Goal: Task Accomplishment & Management: Manage account settings

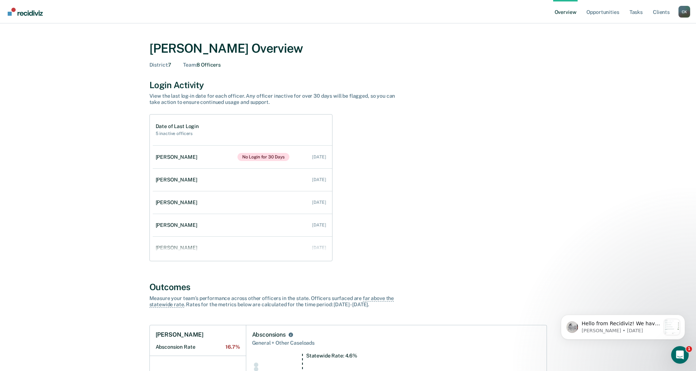
click at [685, 11] on div "C K" at bounding box center [685, 12] width 12 height 12
click at [657, 53] on link "Go to Operations" at bounding box center [655, 53] width 59 height 6
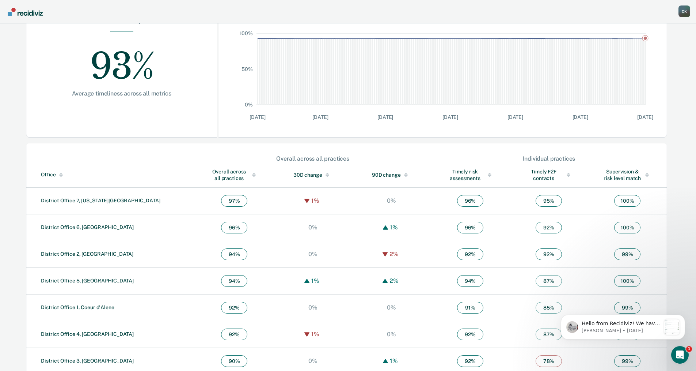
scroll to position [139, 0]
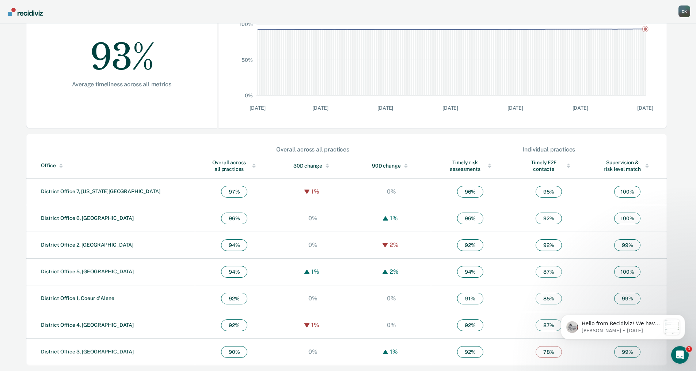
click at [71, 188] on td "District Office 7, [US_STATE][GEOGRAPHIC_DATA]" at bounding box center [110, 191] width 169 height 27
click at [74, 193] on link "District Office 7, [US_STATE][GEOGRAPHIC_DATA]" at bounding box center [101, 191] width 120 height 6
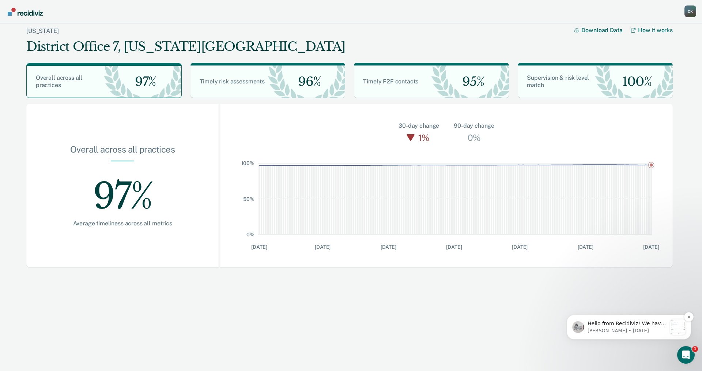
click at [634, 335] on div "Hello from Recidiviz! We have some exciting news. Officers will now have their …" at bounding box center [629, 326] width 124 height 25
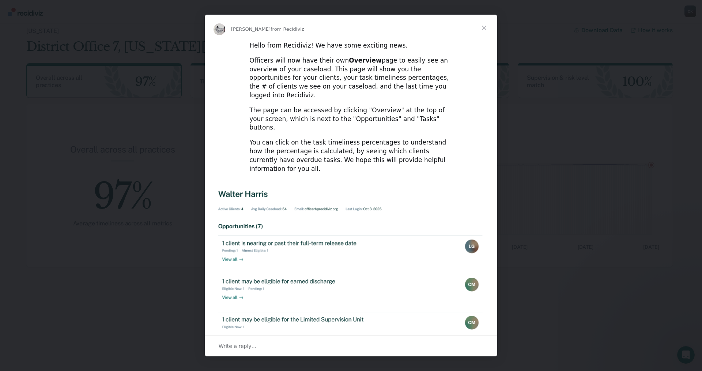
click at [486, 24] on span "Close" at bounding box center [484, 28] width 26 height 26
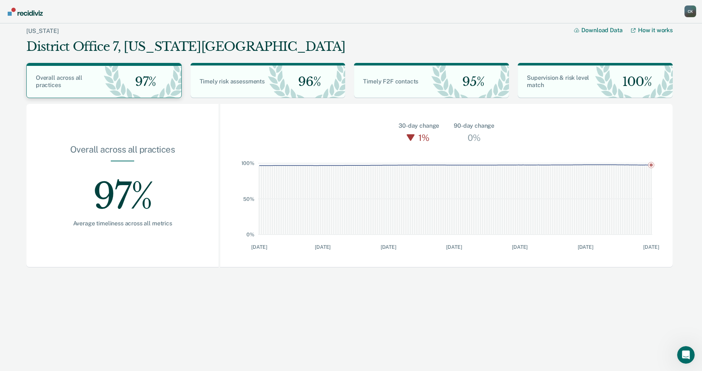
click at [102, 82] on div "Overall across all practices" at bounding box center [65, 81] width 77 height 15
click at [690, 7] on div "C K" at bounding box center [690, 11] width 12 height 12
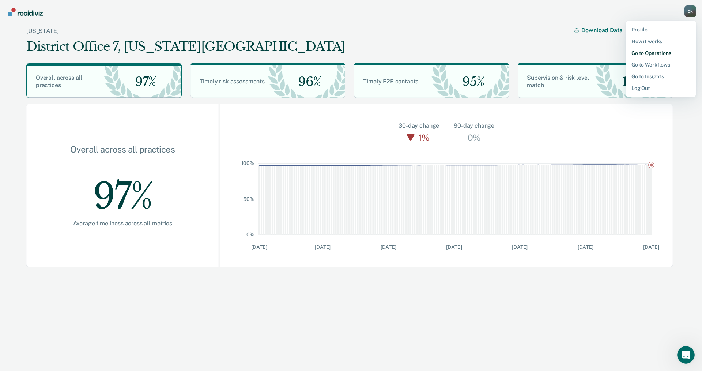
click at [652, 53] on link "Go to Operations" at bounding box center [660, 53] width 59 height 6
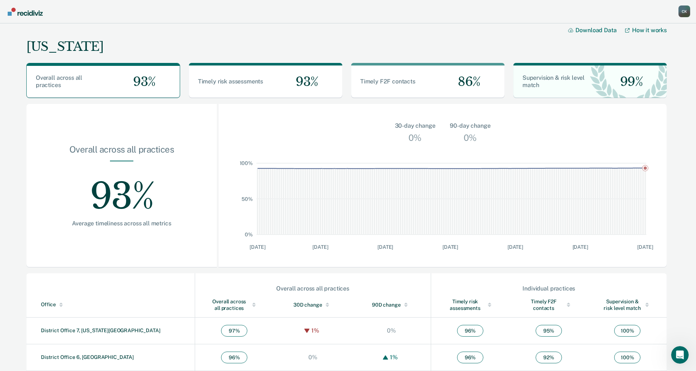
click at [685, 10] on div "C K" at bounding box center [685, 11] width 12 height 12
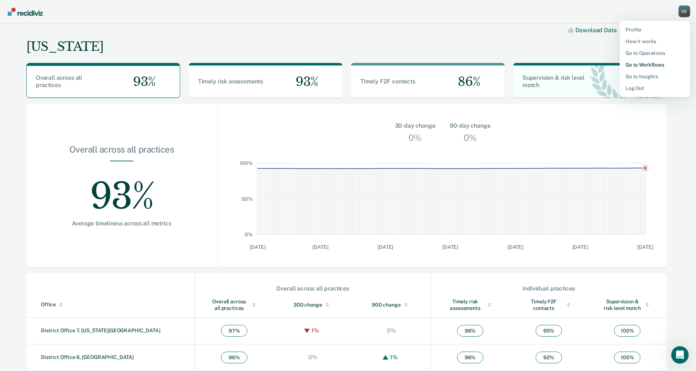
click at [654, 65] on link "Go to Workflows" at bounding box center [655, 65] width 59 height 6
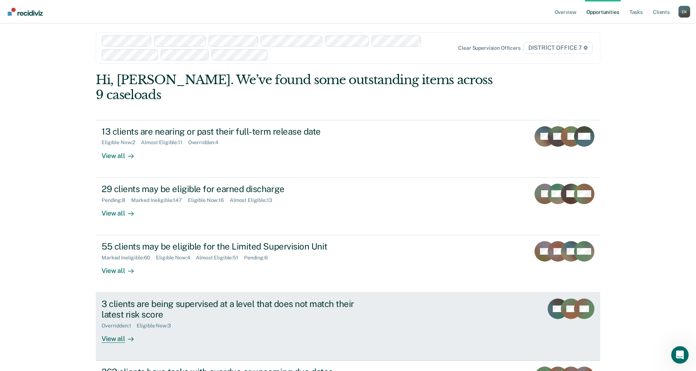
scroll to position [9, 0]
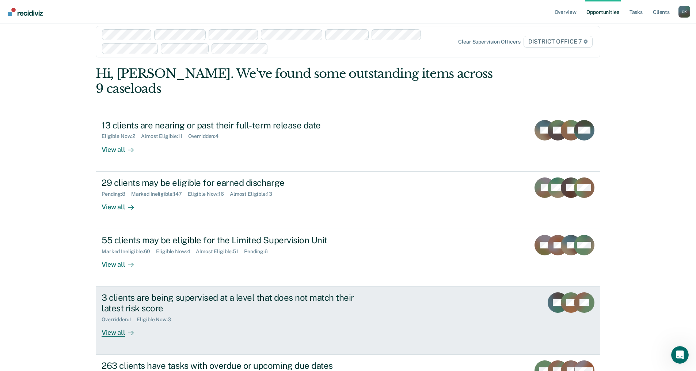
click at [112, 322] on div "View all" at bounding box center [122, 329] width 41 height 14
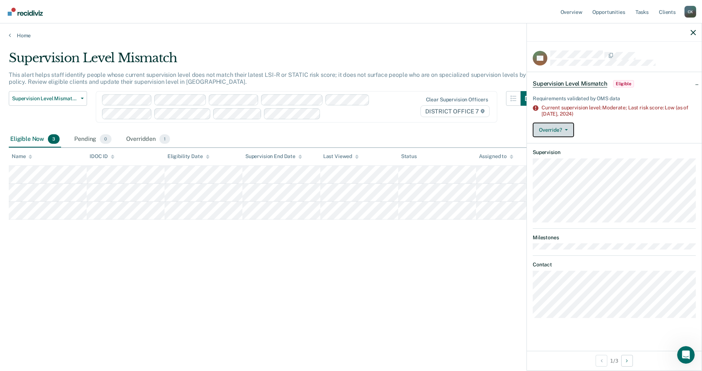
click at [567, 129] on icon "button" at bounding box center [566, 129] width 3 height 1
click at [568, 159] on button "[PERSON_NAME]" at bounding box center [568, 159] width 71 height 12
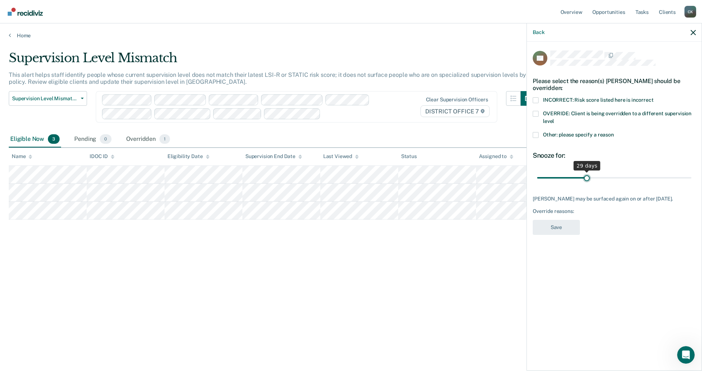
type input "30"
click at [589, 175] on input "range" at bounding box center [614, 177] width 154 height 13
click at [538, 133] on span at bounding box center [536, 135] width 6 height 6
click at [614, 132] on input "Other: please specify a reason" at bounding box center [614, 132] width 0 height 0
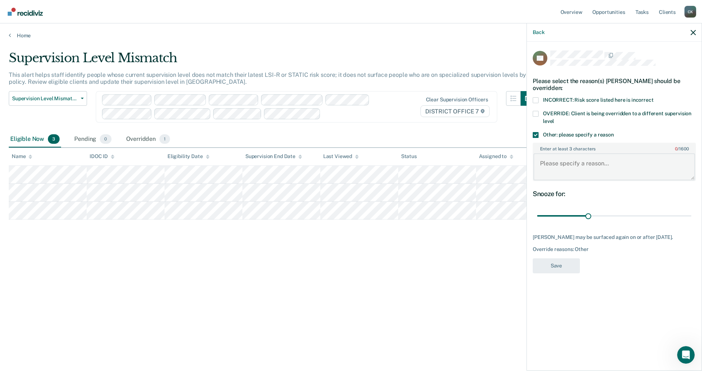
click at [543, 162] on textarea "Enter at least 3 characters 0 / 1600" at bounding box center [614, 166] width 162 height 27
type textarea "Came back from LSU for mental health issues. LSI will be updated when client is…"
click at [549, 273] on button "Save" at bounding box center [556, 265] width 47 height 15
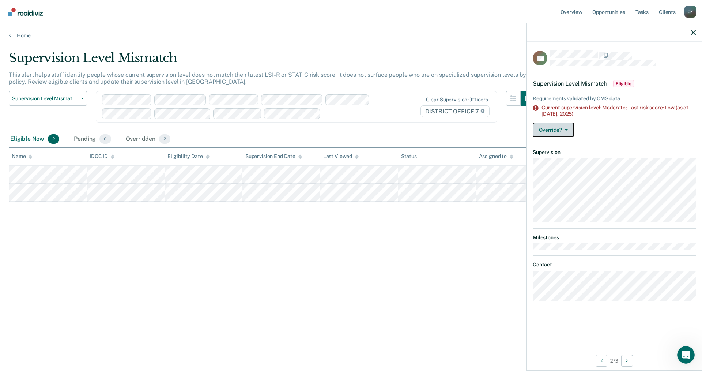
click at [568, 128] on button "Override?" at bounding box center [553, 129] width 41 height 15
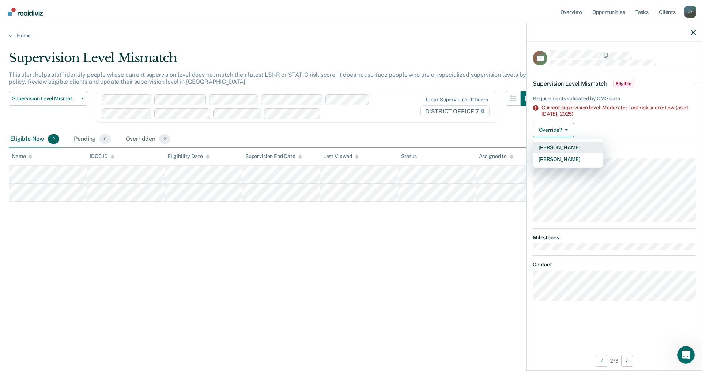
click at [570, 145] on button "[PERSON_NAME]" at bounding box center [568, 147] width 71 height 12
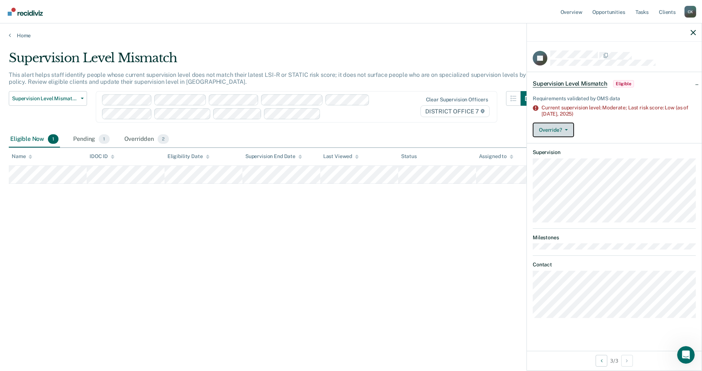
click at [566, 129] on icon "button" at bounding box center [566, 129] width 3 height 1
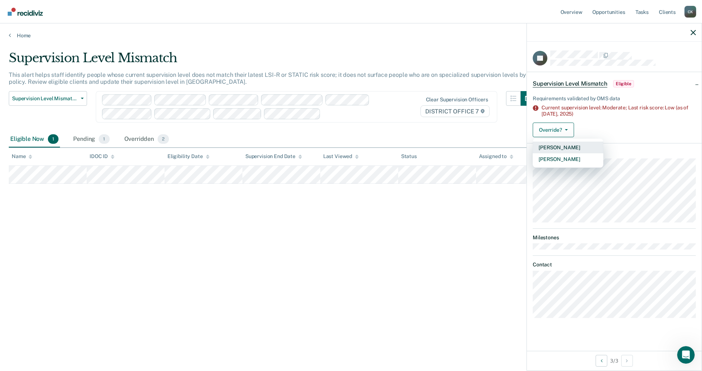
click at [553, 147] on button "[PERSON_NAME]" at bounding box center [568, 147] width 71 height 12
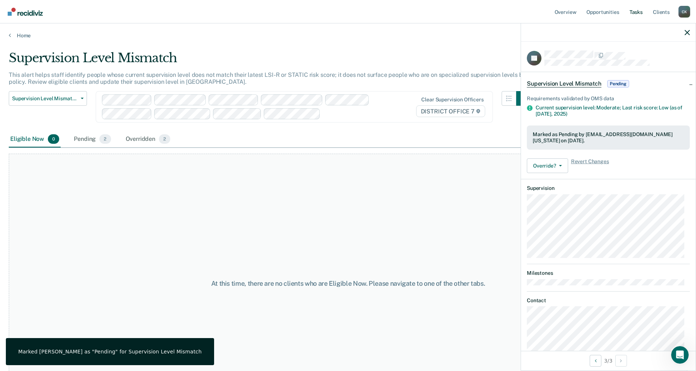
click at [635, 12] on link "Tasks" at bounding box center [636, 11] width 16 height 23
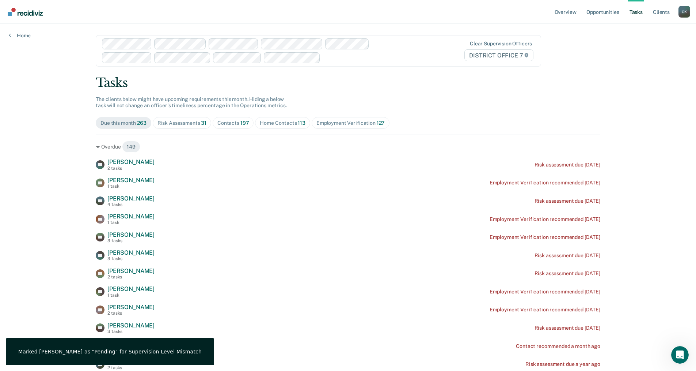
click at [181, 124] on div "Risk Assessments 31" at bounding box center [182, 123] width 49 height 6
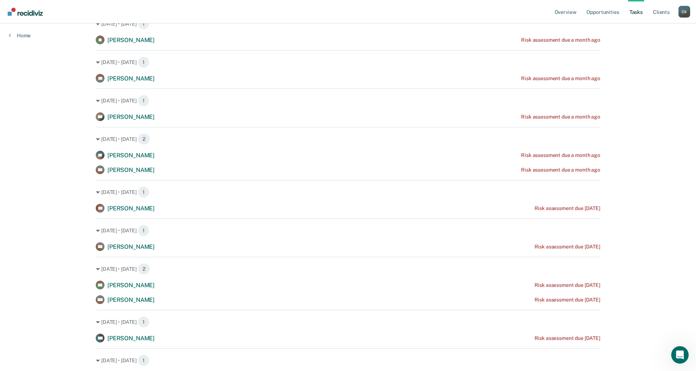
scroll to position [704, 0]
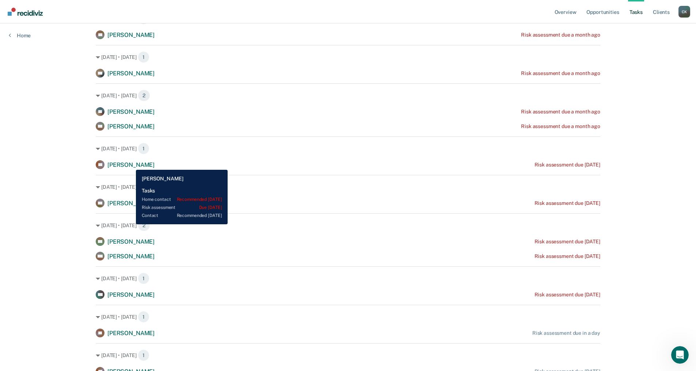
click at [131, 164] on span "[PERSON_NAME]" at bounding box center [130, 164] width 47 height 7
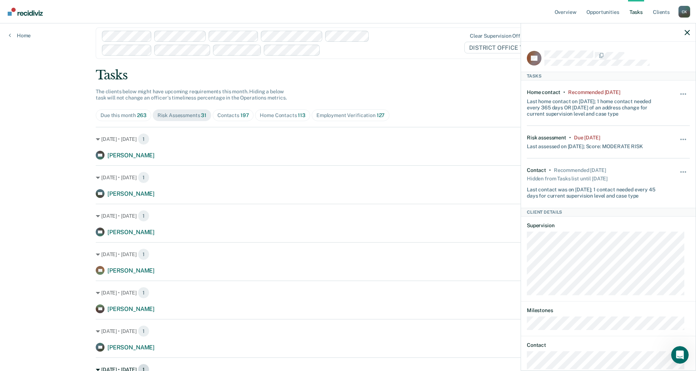
scroll to position [0, 0]
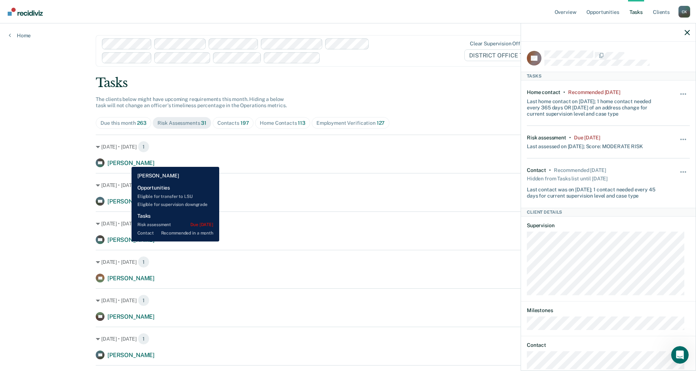
click at [126, 161] on span "[PERSON_NAME]" at bounding box center [130, 162] width 47 height 7
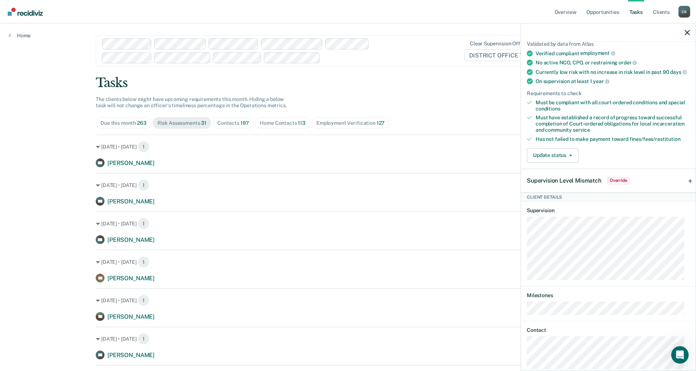
scroll to position [174, 0]
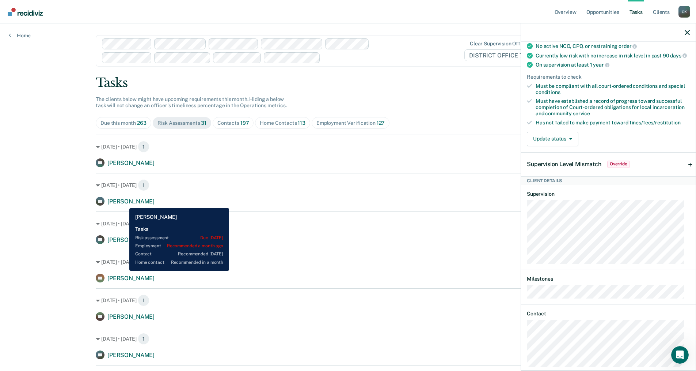
click at [124, 203] on span "[PERSON_NAME]" at bounding box center [130, 201] width 47 height 7
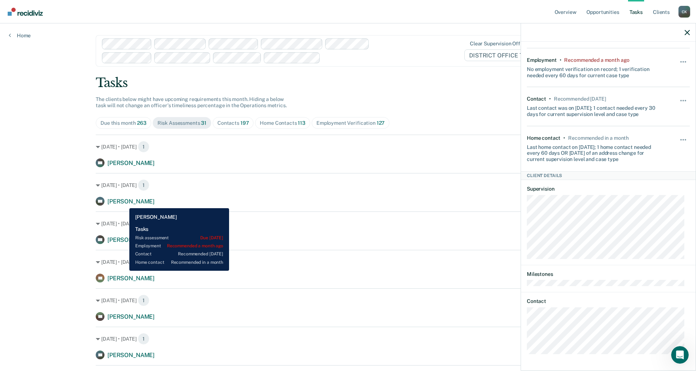
scroll to position [54, 0]
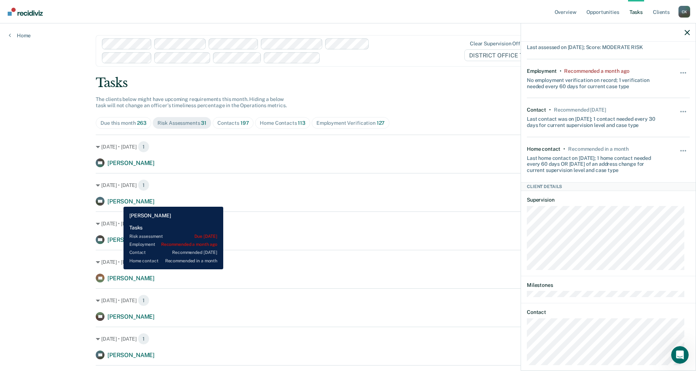
click at [118, 201] on span "[PERSON_NAME]" at bounding box center [130, 201] width 47 height 7
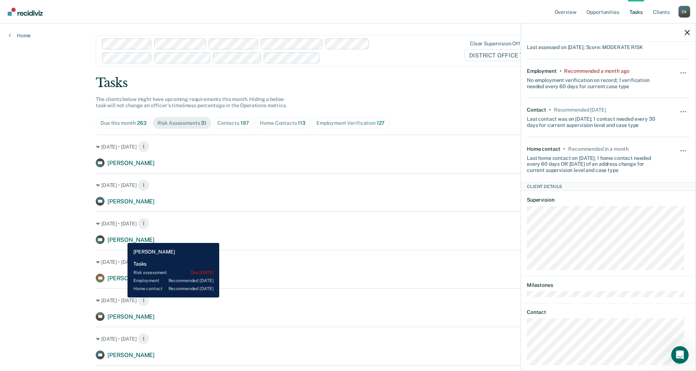
click at [122, 237] on span "[PERSON_NAME]" at bounding box center [130, 239] width 47 height 7
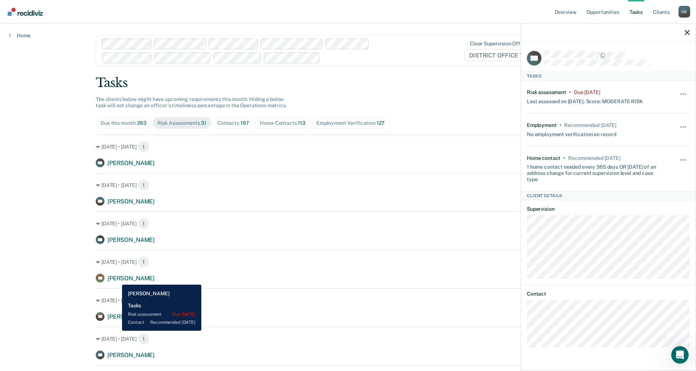
click at [117, 279] on span "[PERSON_NAME]" at bounding box center [130, 278] width 47 height 7
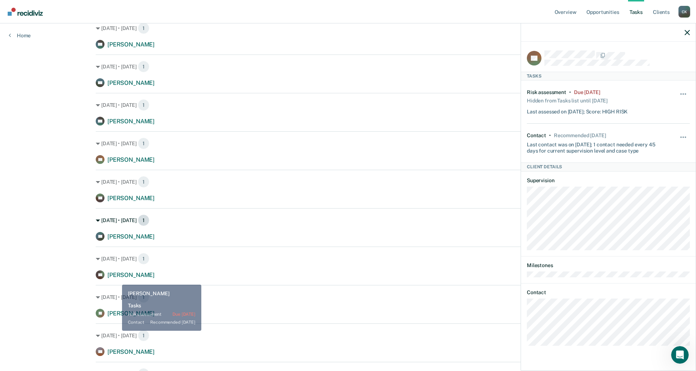
scroll to position [119, 0]
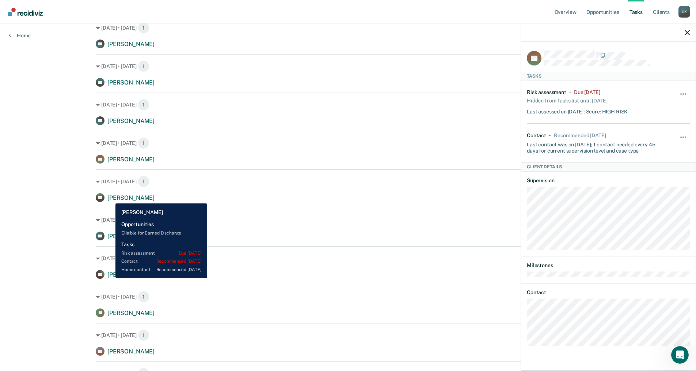
click at [110, 198] on span "[PERSON_NAME]" at bounding box center [130, 197] width 47 height 7
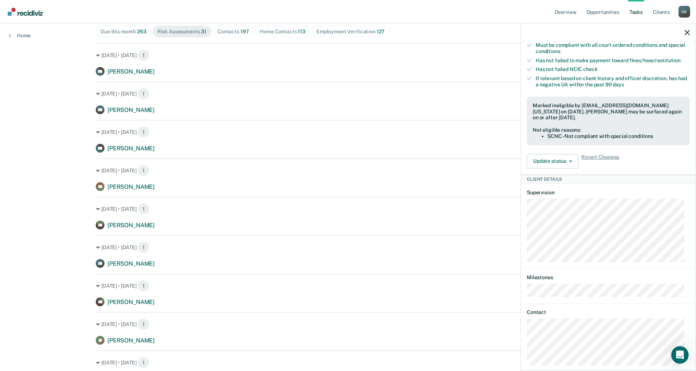
scroll to position [256, 0]
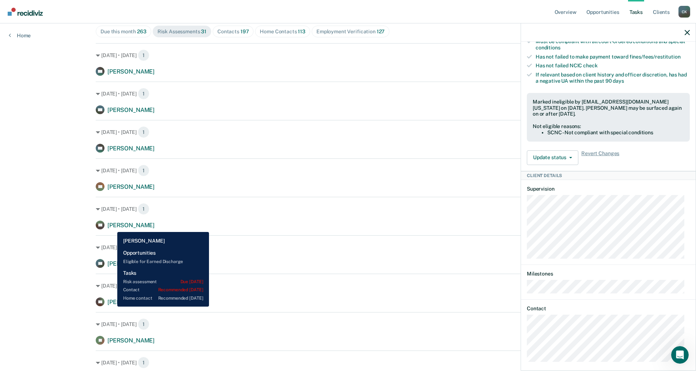
click at [112, 226] on span "[PERSON_NAME]" at bounding box center [130, 225] width 47 height 7
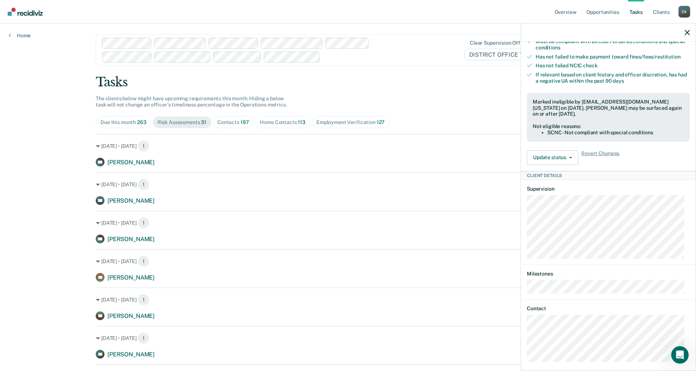
scroll to position [0, 0]
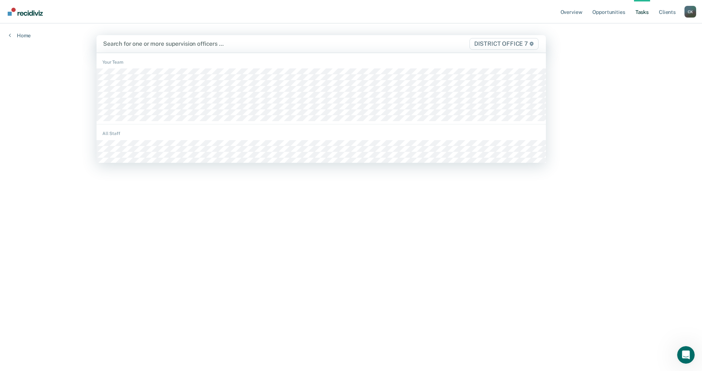
click at [108, 45] on div at bounding box center [255, 43] width 305 height 8
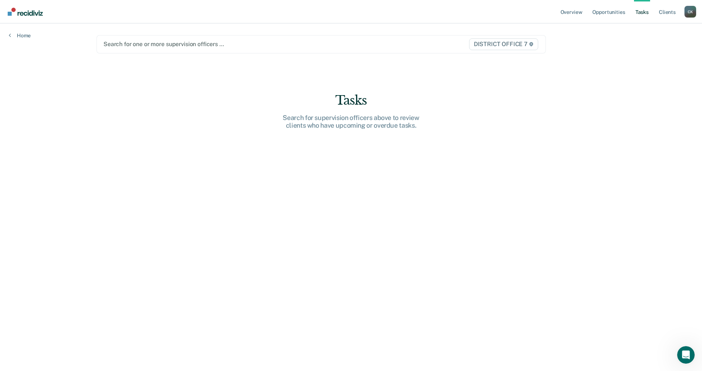
click at [132, 46] on div at bounding box center [255, 44] width 304 height 8
click at [124, 44] on div at bounding box center [255, 44] width 304 height 8
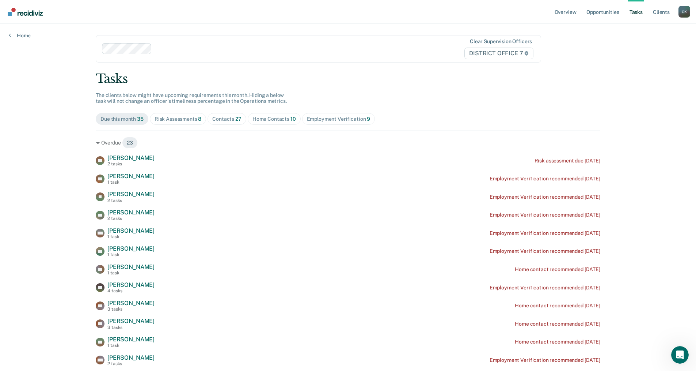
click at [175, 116] on div "Risk Assessments 8" at bounding box center [178, 119] width 47 height 6
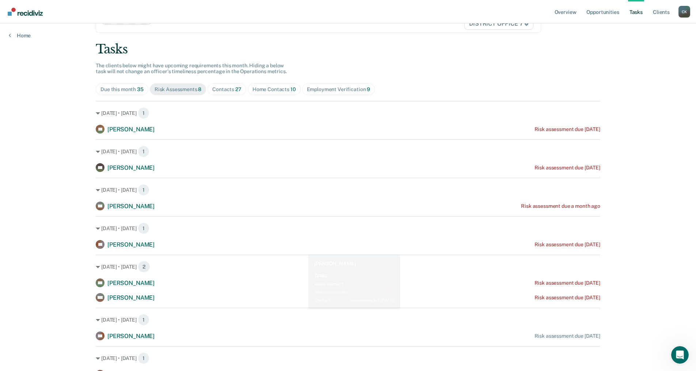
scroll to position [37, 0]
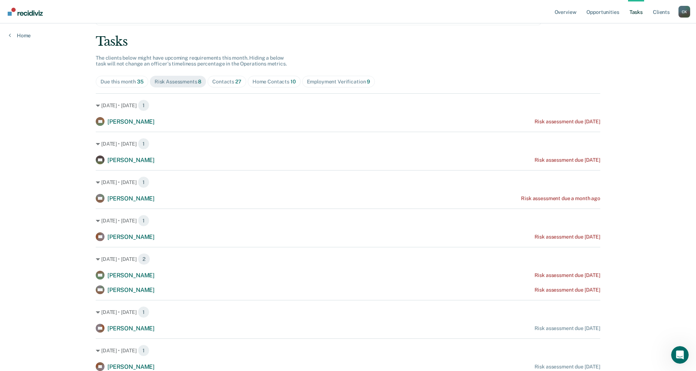
drag, startPoint x: 166, startPoint y: 288, endPoint x: 72, endPoint y: 271, distance: 95.5
click at [72, 271] on div "Overview Opportunities Tasks Client s [PERSON_NAME] [PERSON_NAME] Profile How i…" at bounding box center [348, 148] width 696 height 371
click at [96, 107] on icon at bounding box center [98, 105] width 4 height 4
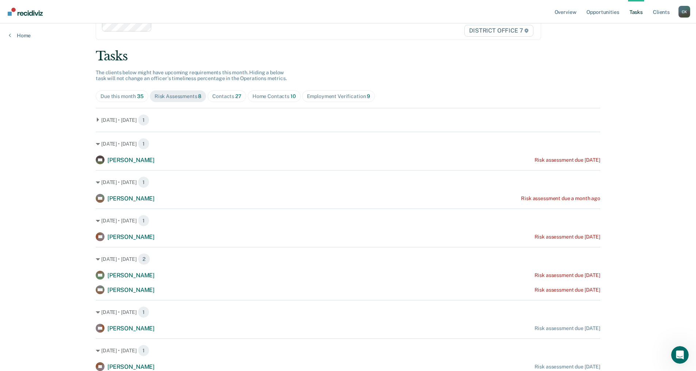
scroll to position [23, 0]
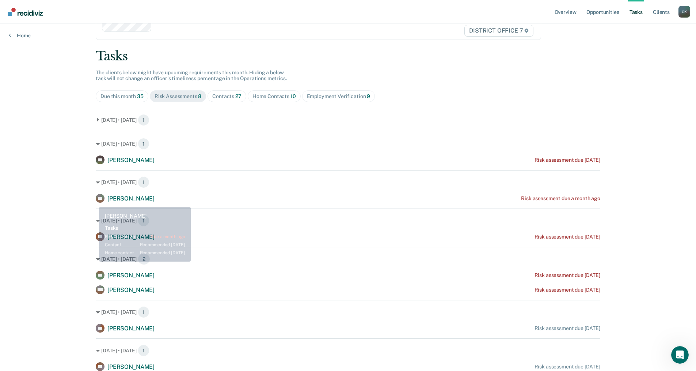
click at [93, 201] on main "Clear supervision officers DISTRICT OFFICE 7 Tasks The clients below might have…" at bounding box center [348, 166] width 522 height 330
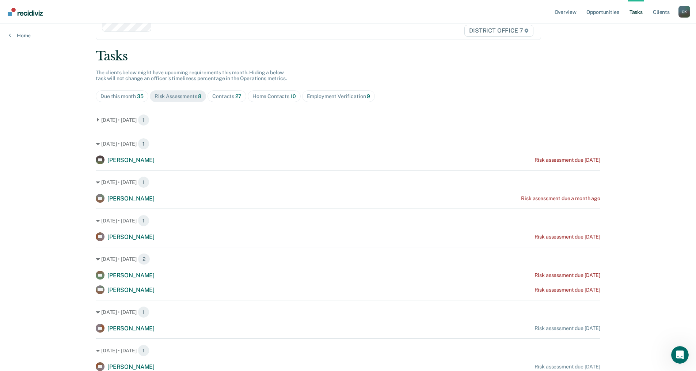
click at [180, 94] on div "Risk Assessments 8" at bounding box center [178, 96] width 47 height 6
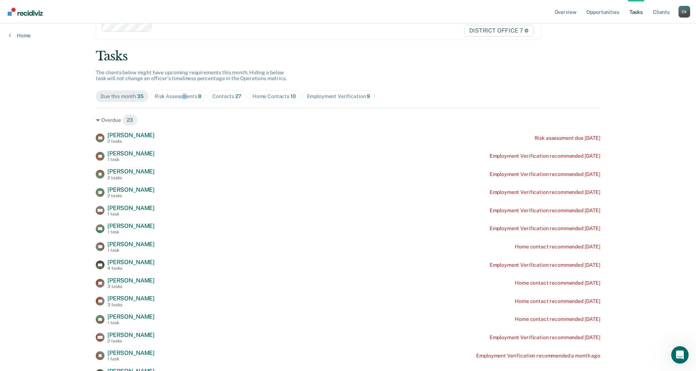
click at [183, 93] on div "Risk Assessments 8" at bounding box center [178, 96] width 47 height 6
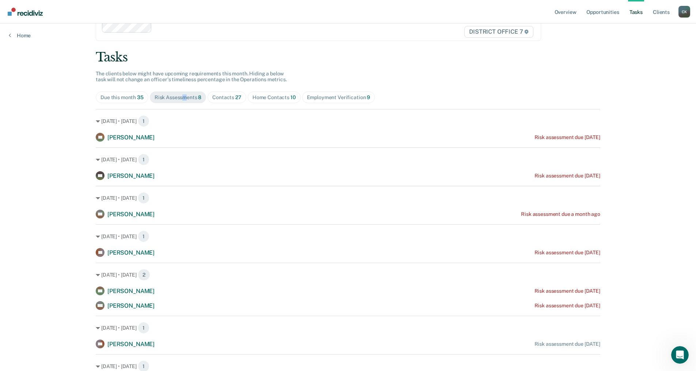
scroll to position [0, 0]
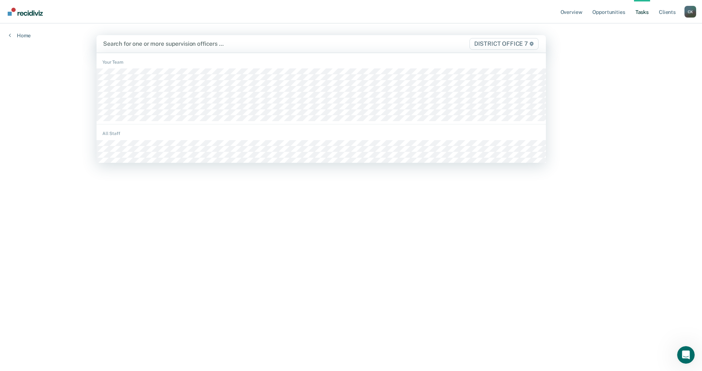
click at [124, 41] on div at bounding box center [255, 43] width 305 height 8
click at [124, 42] on div at bounding box center [255, 43] width 305 height 8
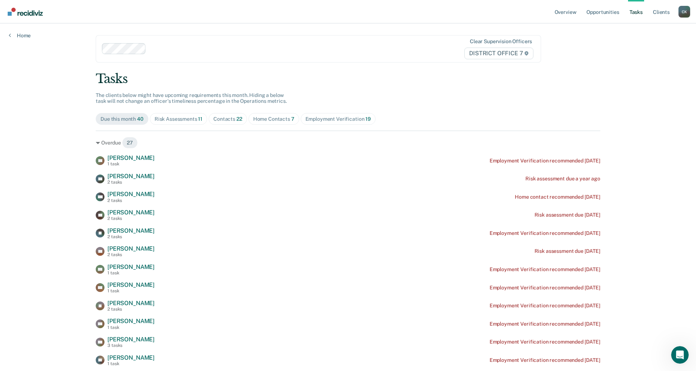
click at [170, 120] on div "Risk Assessments 11" at bounding box center [179, 119] width 48 height 6
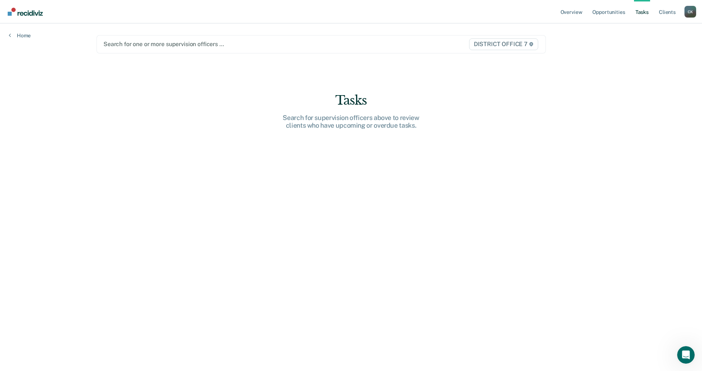
click at [128, 47] on div at bounding box center [255, 44] width 304 height 8
click at [108, 43] on div at bounding box center [255, 44] width 304 height 8
click at [105, 42] on div at bounding box center [255, 44] width 304 height 8
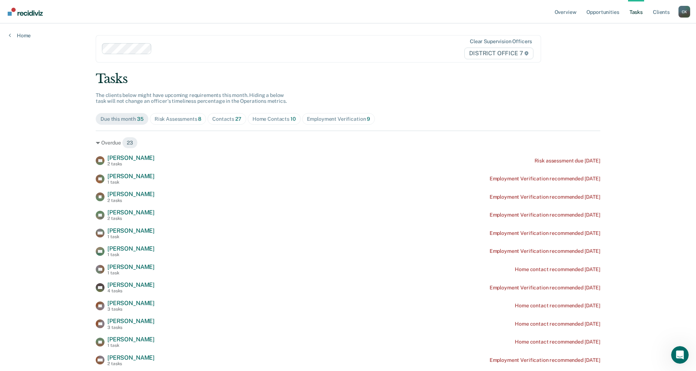
click at [180, 119] on div "Risk Assessments 8" at bounding box center [178, 119] width 47 height 6
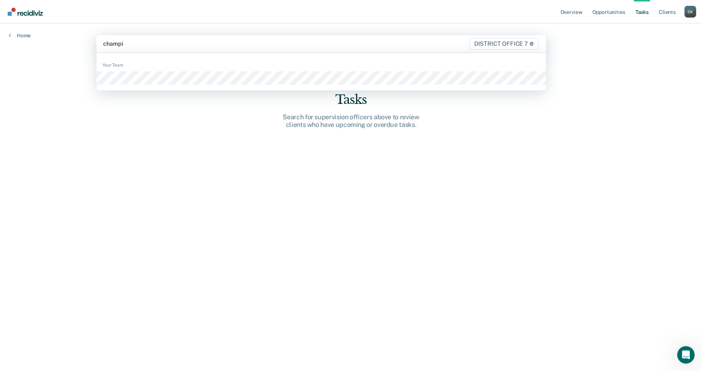
type input "champio"
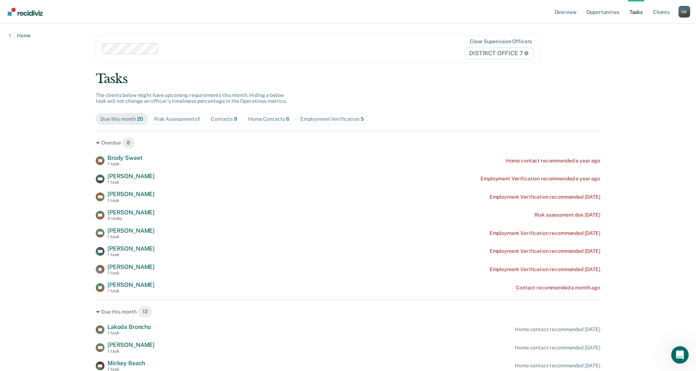
click at [176, 118] on div "Risk Assessments 1" at bounding box center [177, 119] width 46 height 6
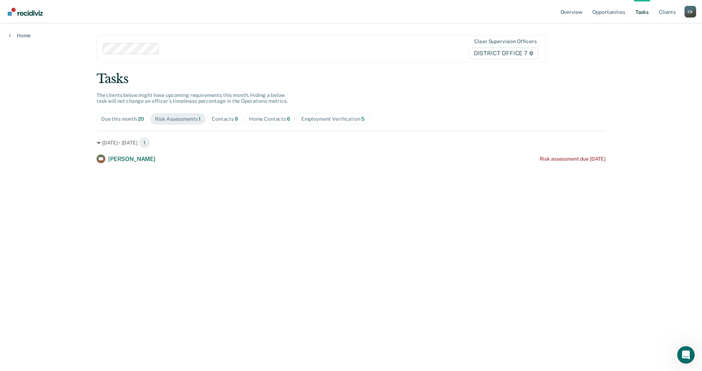
click at [264, 120] on div "Home Contacts 6" at bounding box center [269, 119] width 41 height 6
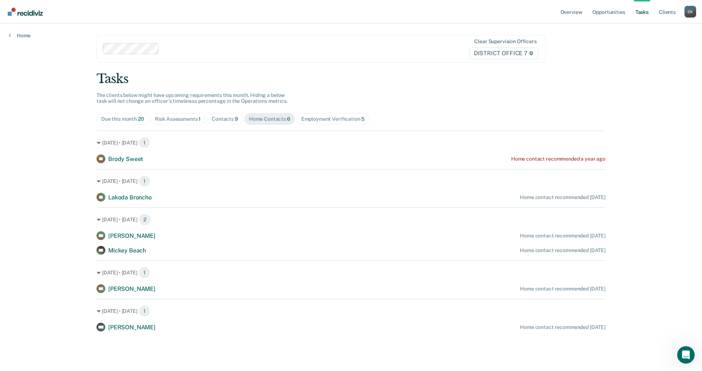
click at [341, 116] on div "Employment Verification 5" at bounding box center [333, 119] width 64 height 6
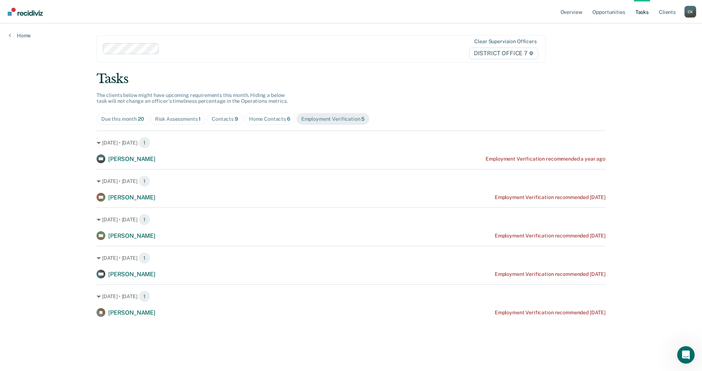
click at [279, 118] on div "Home Contacts 6" at bounding box center [269, 119] width 41 height 6
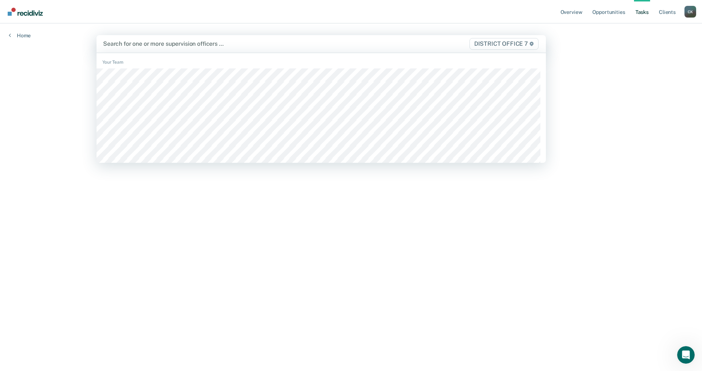
click at [124, 44] on div at bounding box center [255, 43] width 305 height 8
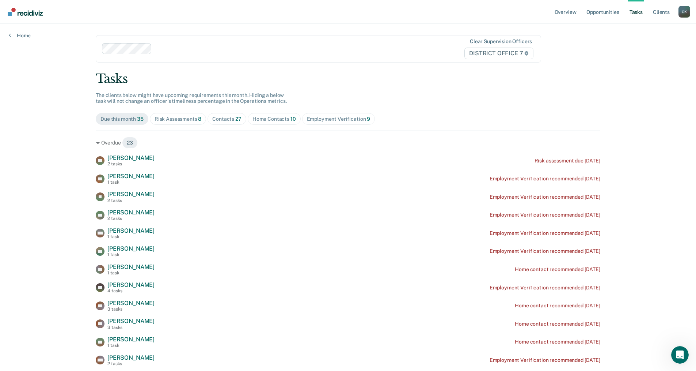
click at [280, 116] on div "Home Contacts 10" at bounding box center [275, 119] width 44 height 6
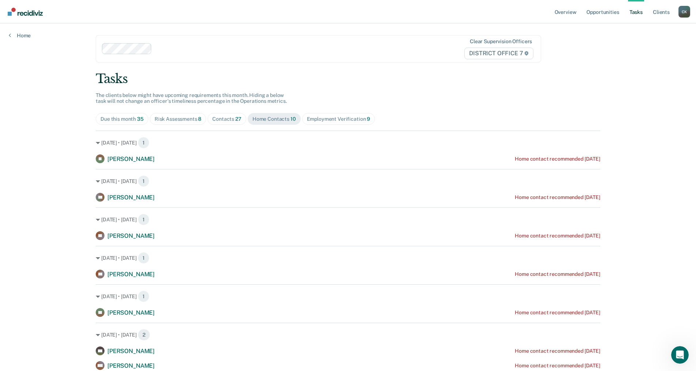
click at [193, 119] on div "Risk Assessments 8" at bounding box center [178, 119] width 47 height 6
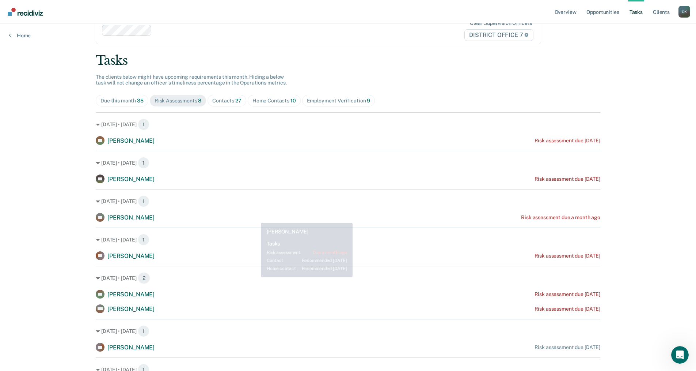
scroll to position [37, 0]
